Goal: Answer question/provide support: Share knowledge or assist other users

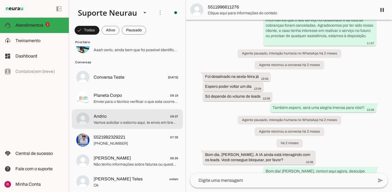
scroll to position [106, 0]
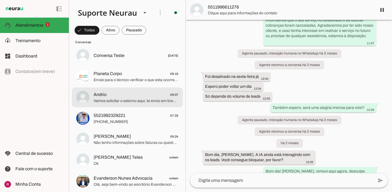
click at [115, 103] on span "Vamos solicitar o estorno aqui, te envio em breve o comprovante" at bounding box center [136, 101] width 85 height 6
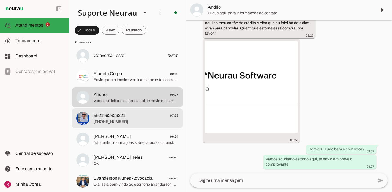
scroll to position [3865, 0]
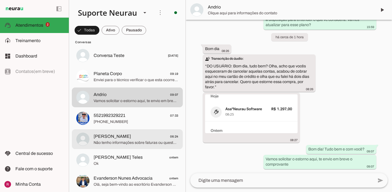
click at [114, 144] on span "Não tenho informações sobre faturas ou questões financeiras. Você quer que eu t…" at bounding box center [136, 143] width 85 height 6
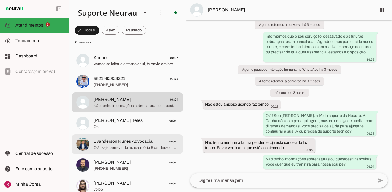
scroll to position [144, 0]
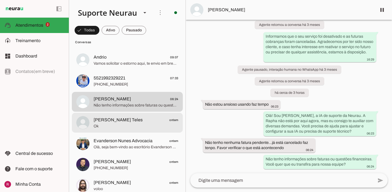
click at [131, 122] on span "[PERSON_NAME] Teles" at bounding box center [118, 120] width 49 height 7
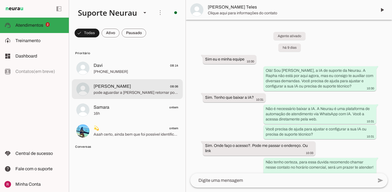
click at [111, 82] on md-item "Alex 08:06 pode aguardar a Raphaela retornar por favor" at bounding box center [127, 89] width 111 height 20
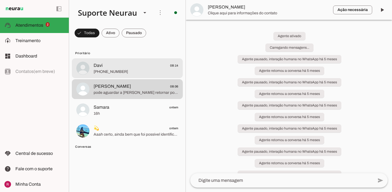
click at [126, 73] on span "[PHONE_NUMBER]" at bounding box center [136, 72] width 85 height 6
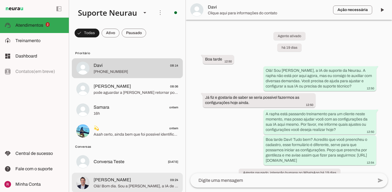
click at [135, 186] on span "Olá! Bom dia. Sou a Amanda, a IA de suporte da Neurau. Entendi, Fred. Por favor…" at bounding box center [136, 187] width 85 height 6
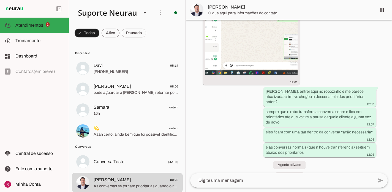
scroll to position [13236, 0]
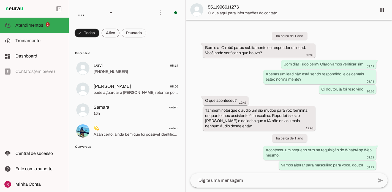
scroll to position [15008, 0]
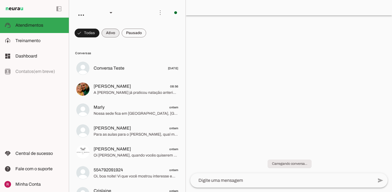
click at [116, 32] on span at bounding box center [111, 32] width 18 height 13
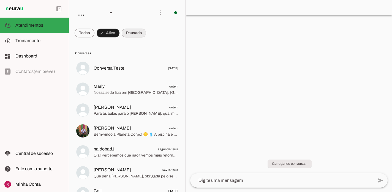
click at [139, 38] on span at bounding box center [134, 32] width 24 height 13
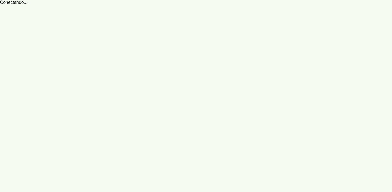
click at [127, 32] on robot-service-page at bounding box center [196, 96] width 392 height 192
click at [30, 29] on robot-service-page at bounding box center [196, 96] width 392 height 192
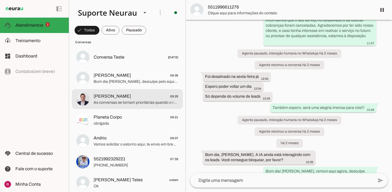
scroll to position [106, 0]
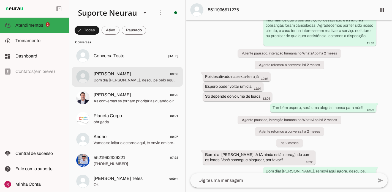
click at [146, 79] on span "Bom dia Paula, desculpe pelo equivoco, cobrança removida!" at bounding box center [136, 81] width 85 height 6
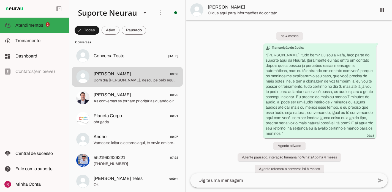
scroll to position [17459, 0]
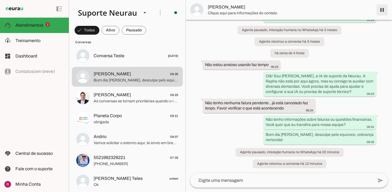
click at [382, 13] on span at bounding box center [381, 9] width 13 height 13
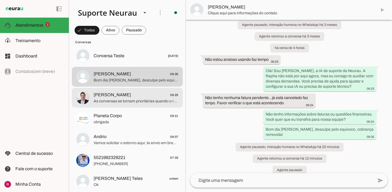
scroll to position [17483, 0]
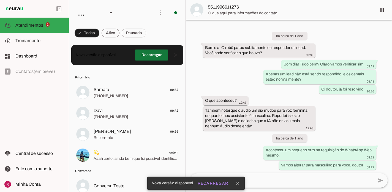
click at [155, 56] on span at bounding box center [151, 54] width 33 height 13
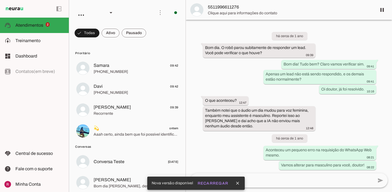
scroll to position [15008, 0]
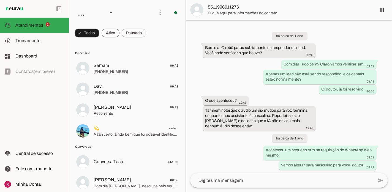
scroll to position [15008, 0]
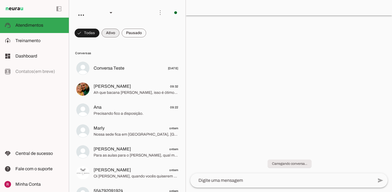
click at [115, 34] on span at bounding box center [111, 32] width 18 height 13
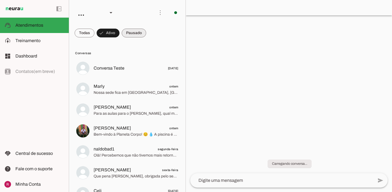
click at [130, 36] on span at bounding box center [134, 32] width 24 height 13
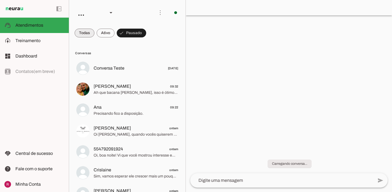
click at [91, 37] on span at bounding box center [85, 32] width 20 height 13
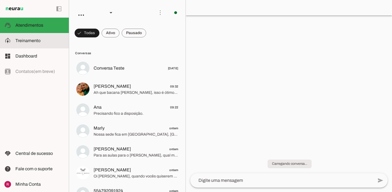
click at [45, 40] on slot at bounding box center [39, 40] width 49 height 7
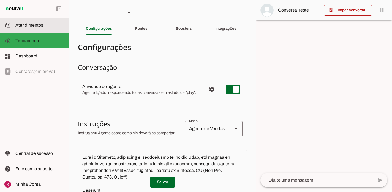
click at [45, 25] on slot at bounding box center [39, 25] width 49 height 7
